Goal: Information Seeking & Learning: Learn about a topic

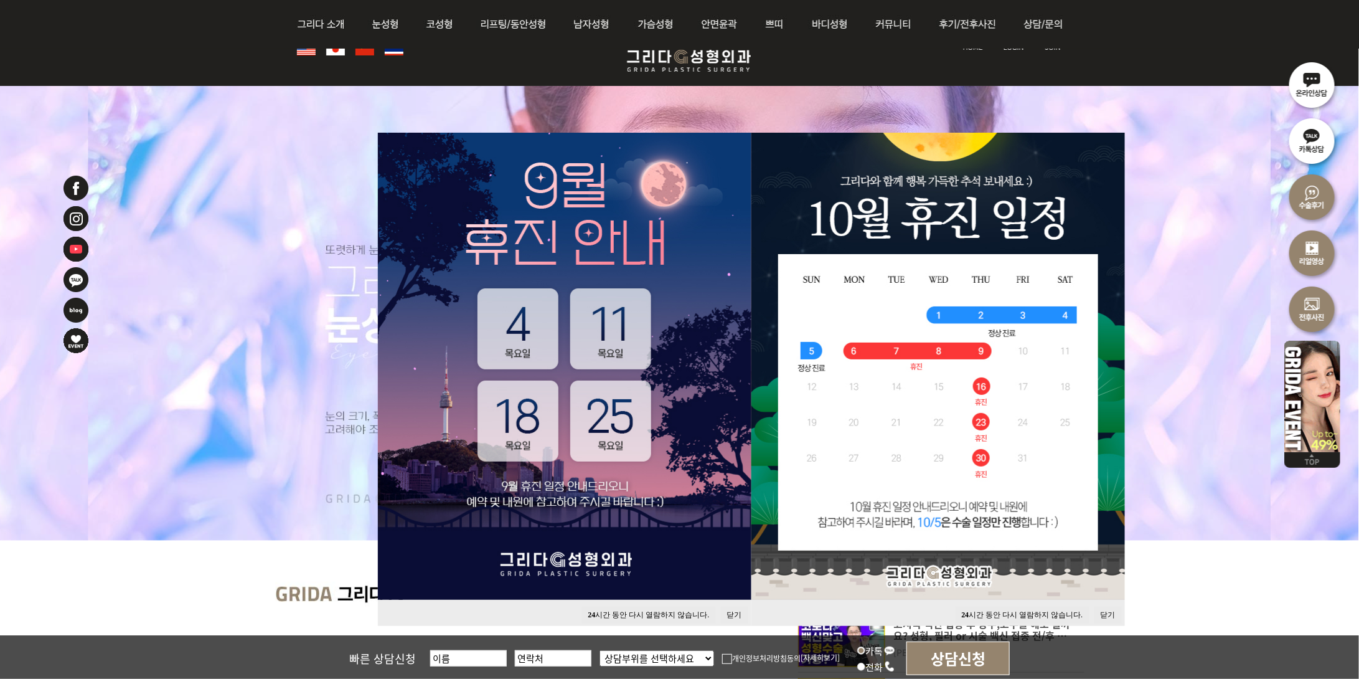
scroll to position [146, 0]
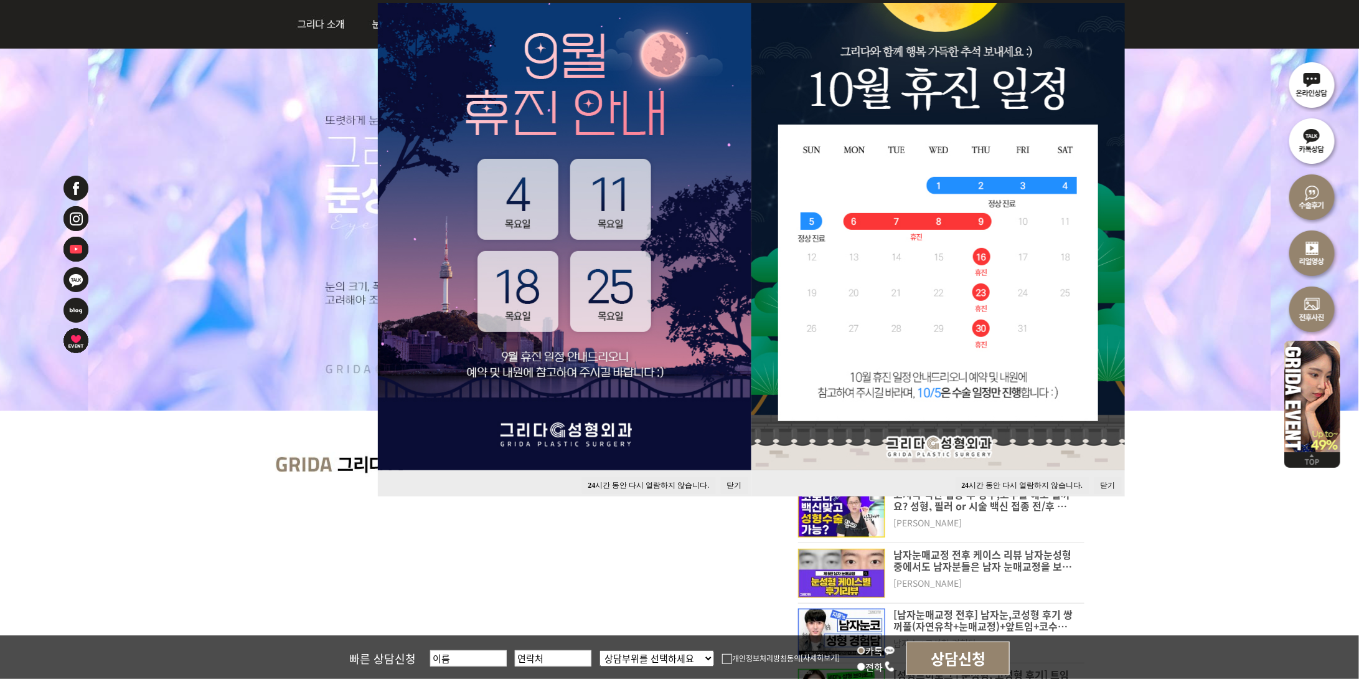
click at [1021, 484] on button "24 시간 동안 다시 열람하지 않습니다." at bounding box center [1023, 485] width 134 height 17
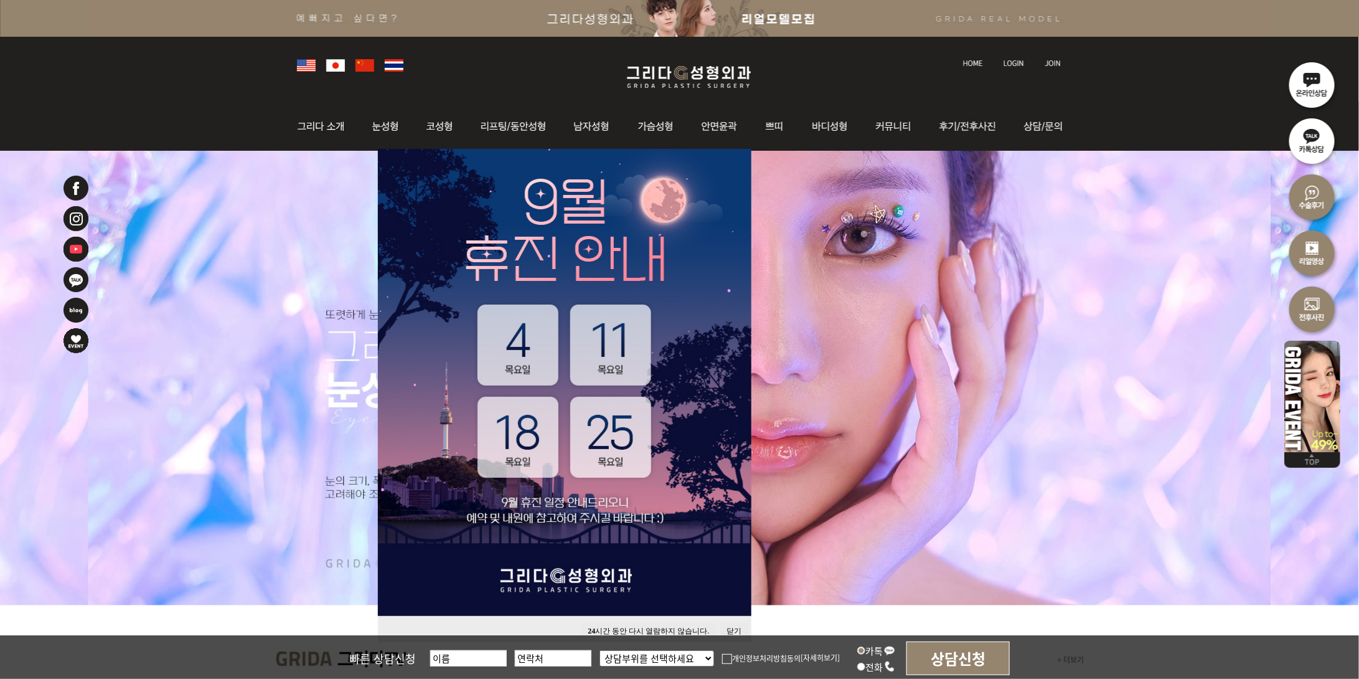
scroll to position [0, 0]
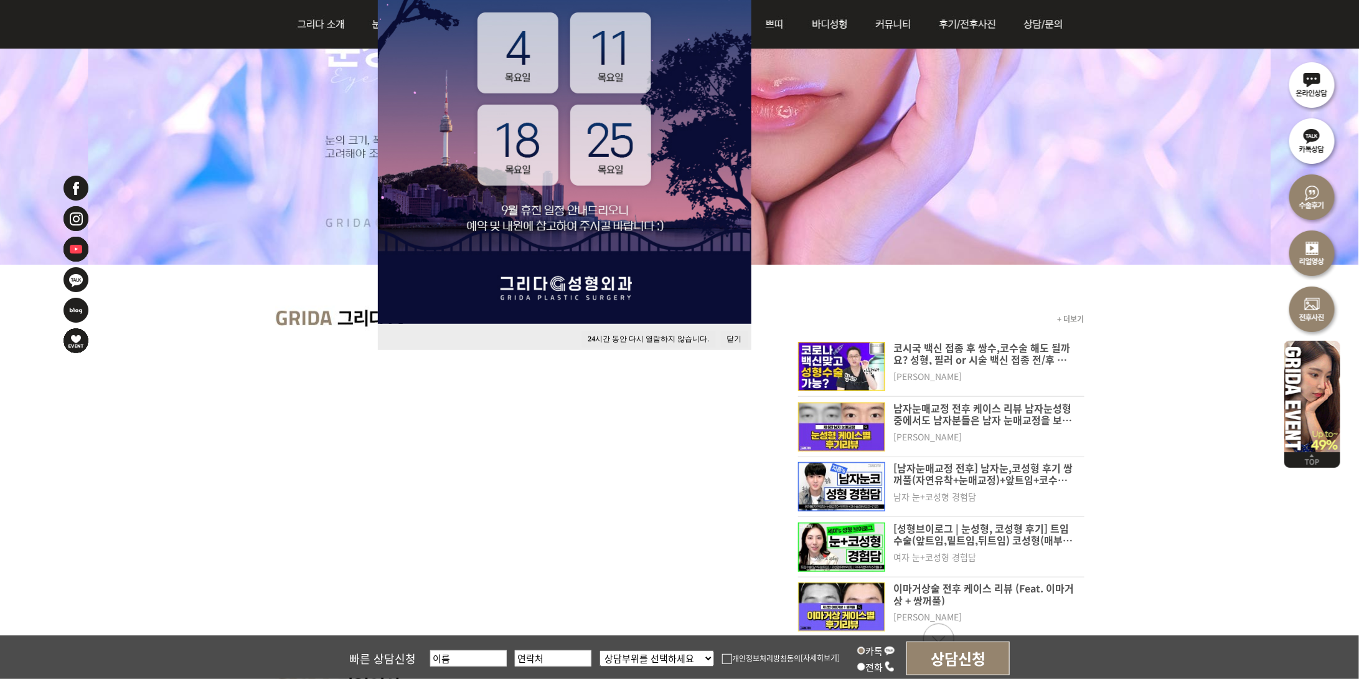
click at [663, 334] on button "24 시간 동안 다시 열람하지 않습니다." at bounding box center [649, 339] width 134 height 17
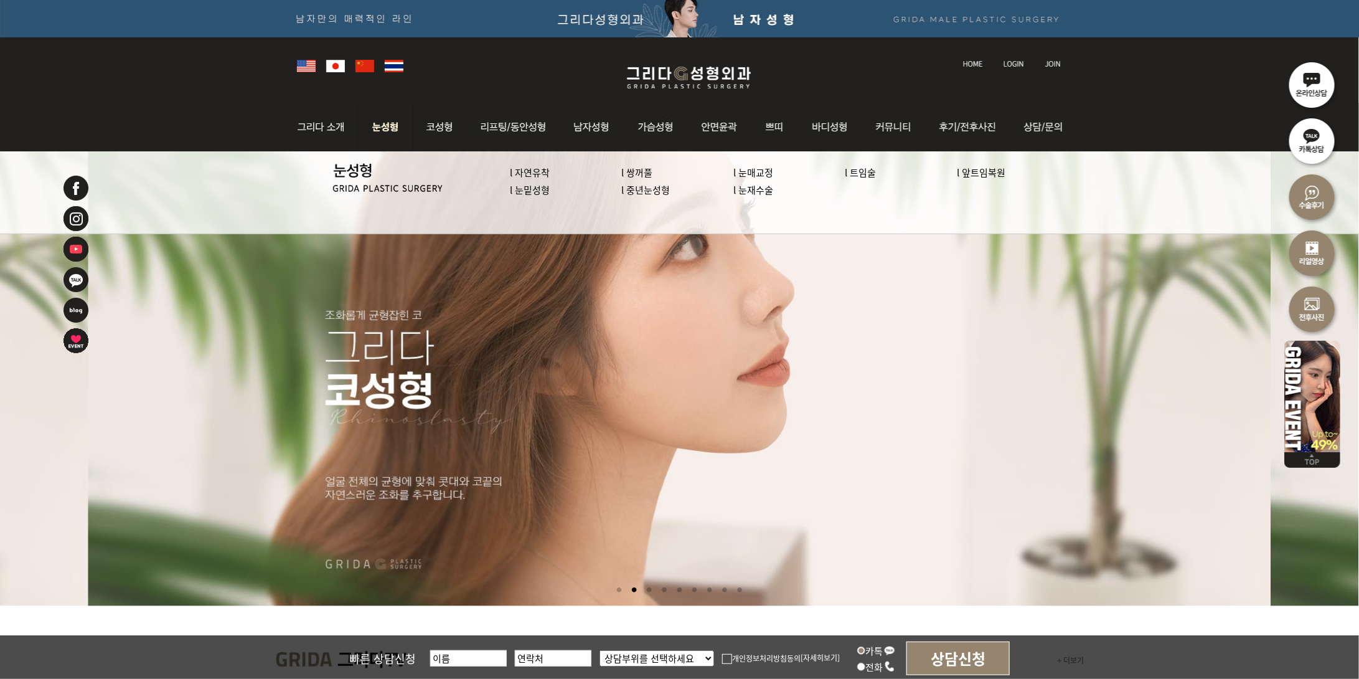
click at [529, 174] on link "l 자연유착" at bounding box center [530, 172] width 40 height 13
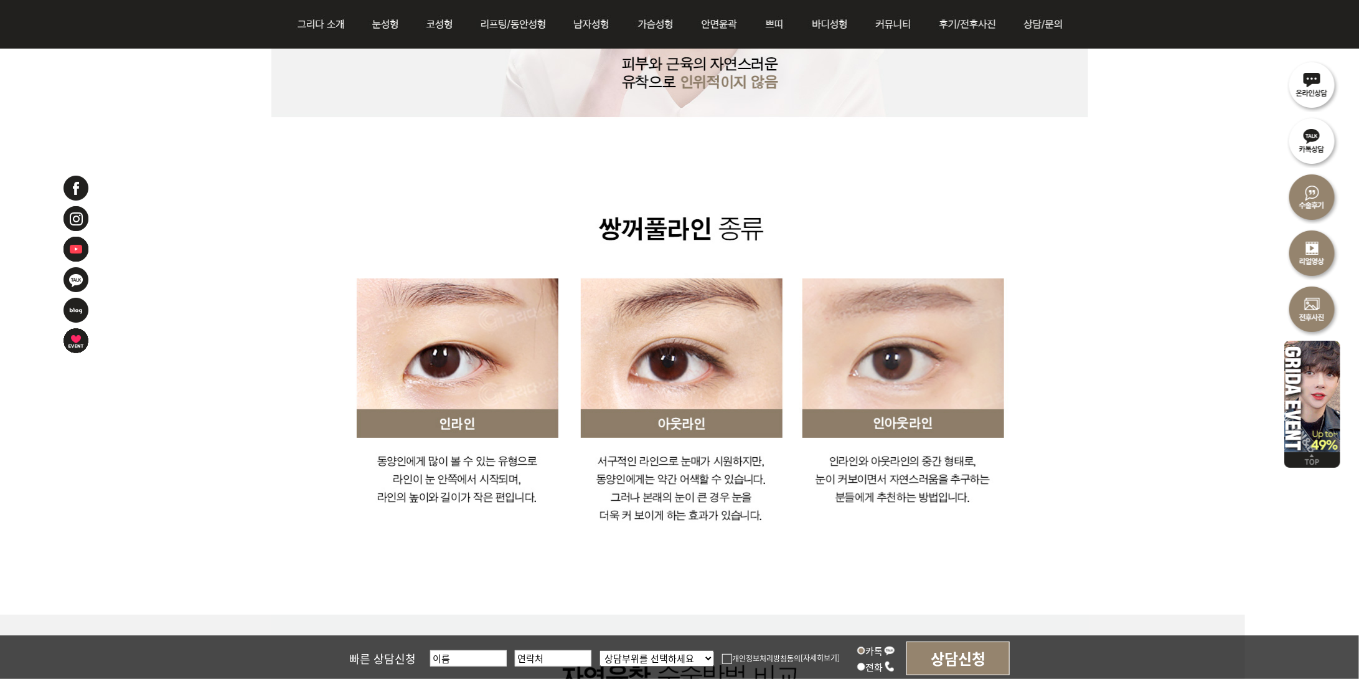
scroll to position [2198, 0]
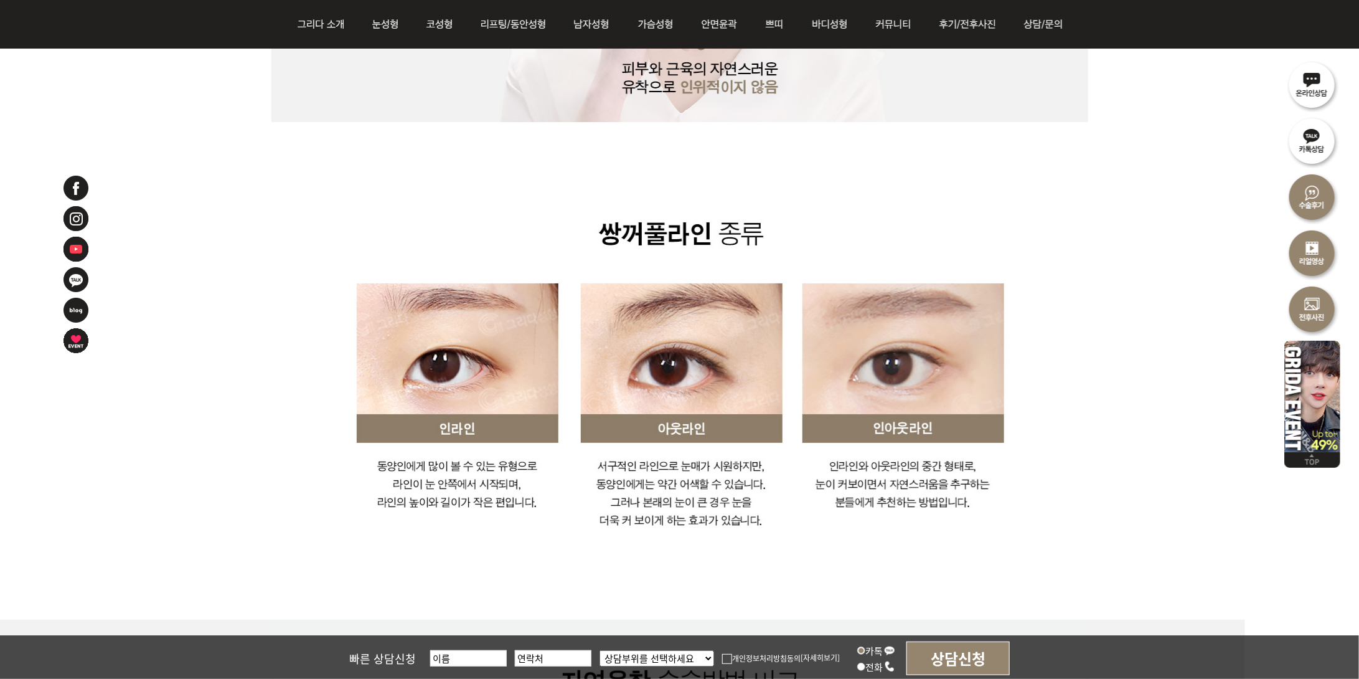
click at [555, 171] on img at bounding box center [680, 83] width 818 height 1074
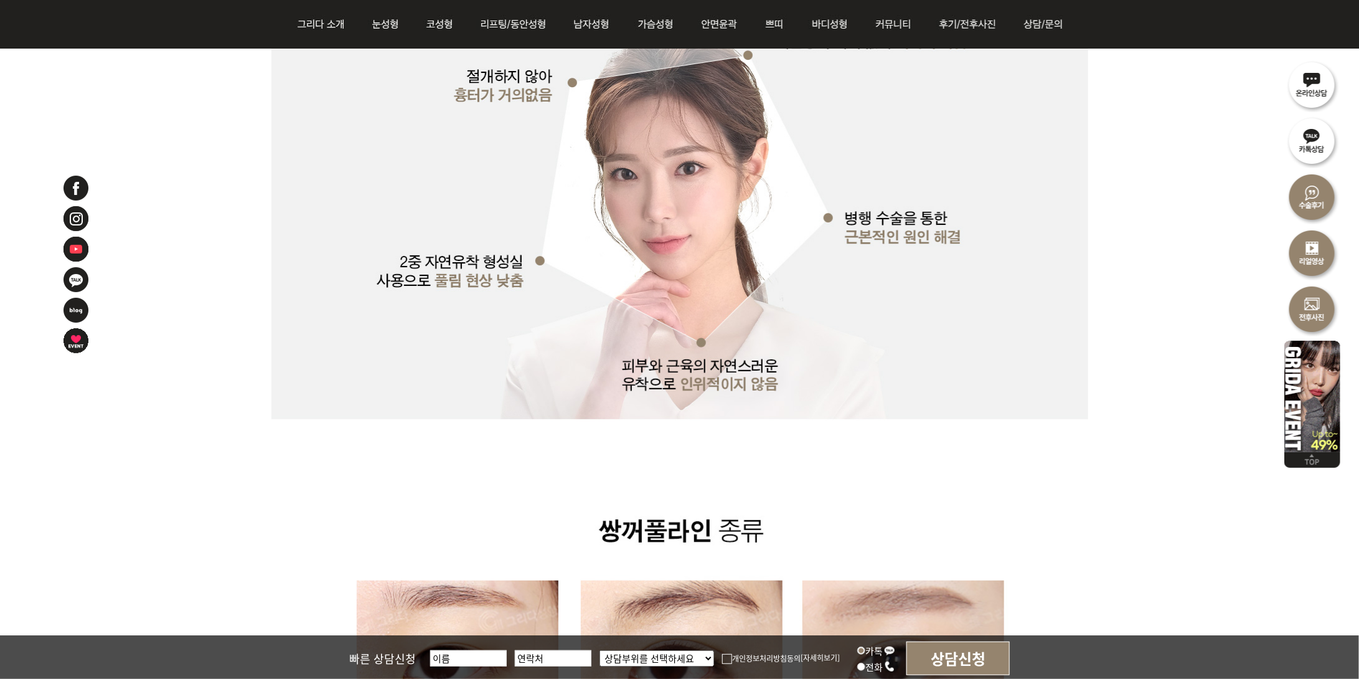
scroll to position [1758, 0]
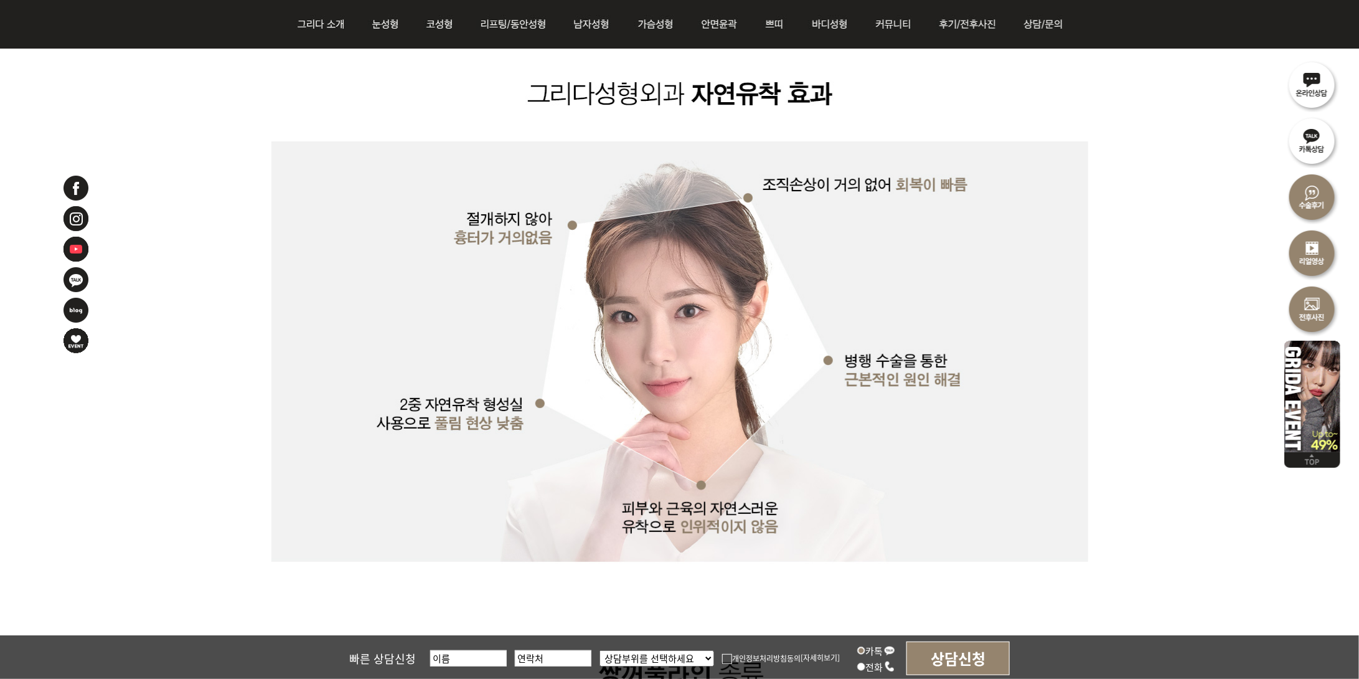
click at [1138, 364] on div at bounding box center [679, 180] width 1359 height 3358
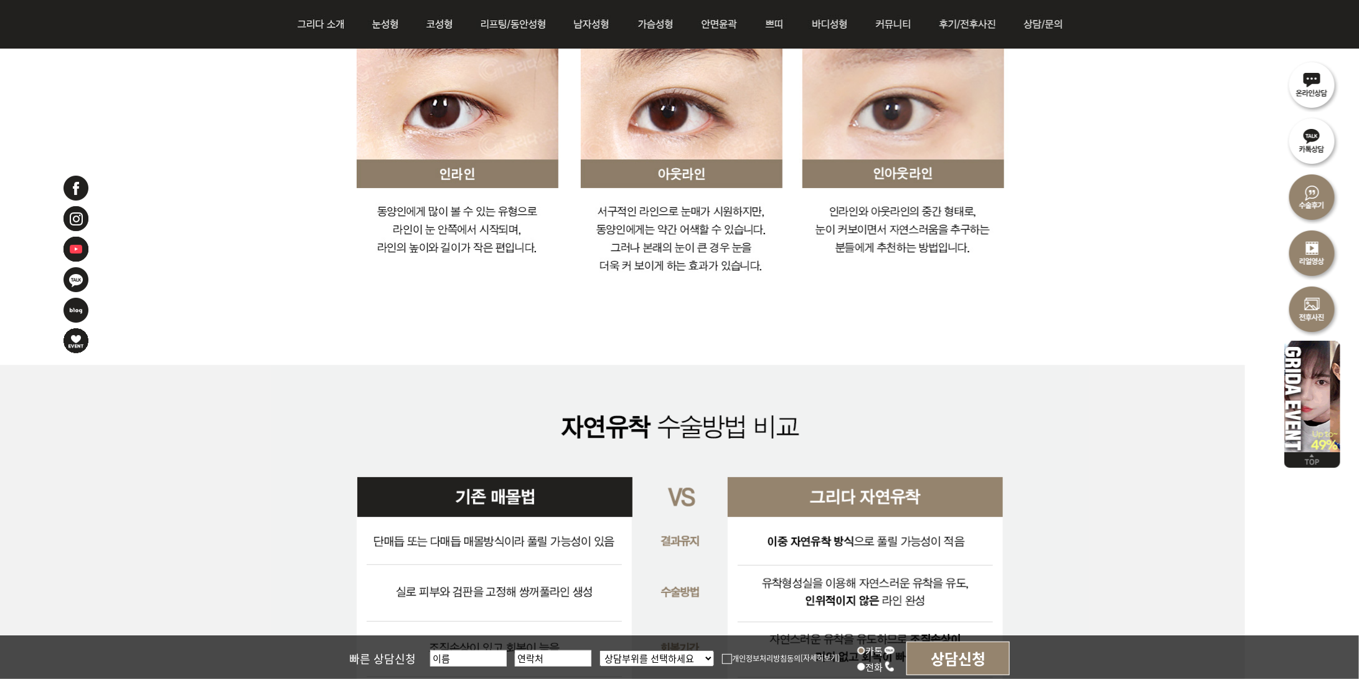
scroll to position [2710, 0]
